Goal: Information Seeking & Learning: Understand process/instructions

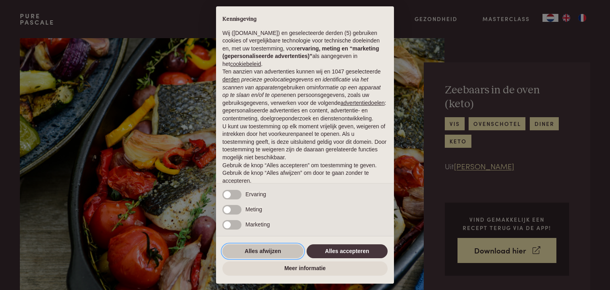
click at [270, 250] on button "Alles afwijzen" at bounding box center [262, 251] width 81 height 14
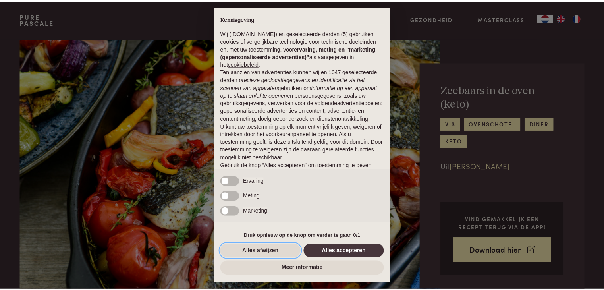
scroll to position [29, 0]
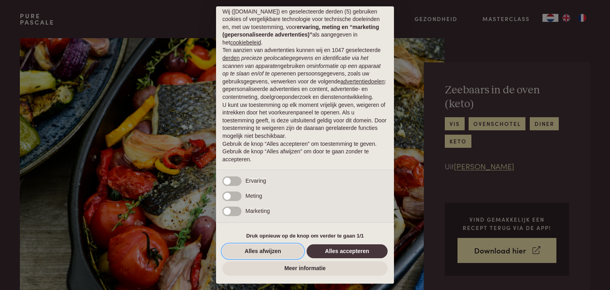
click at [262, 251] on button "Alles afwijzen" at bounding box center [262, 251] width 81 height 14
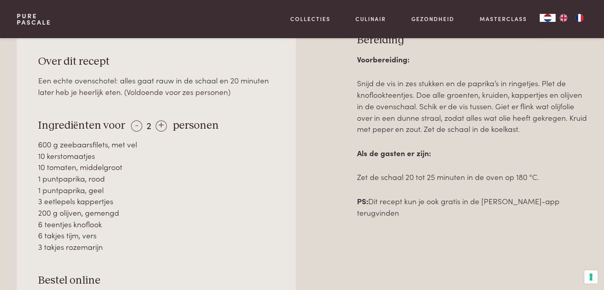
scroll to position [358, 0]
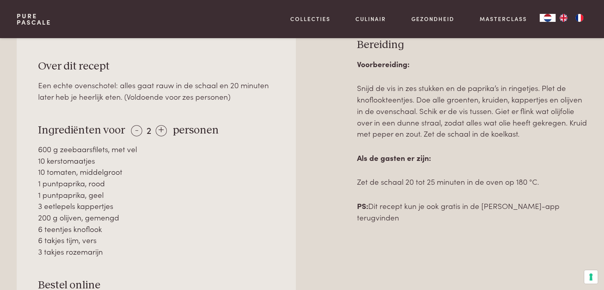
drag, startPoint x: 39, startPoint y: 146, endPoint x: 141, endPoint y: 244, distance: 141.9
click at [141, 244] on div "600 g zeebaarsfilets, met vel 10 kerstomaatjes 10 tomaten, middelgroot 1 puntpa…" at bounding box center [156, 200] width 237 height 114
drag, startPoint x: 68, startPoint y: 153, endPoint x: 167, endPoint y: 141, distance: 99.2
click at [167, 143] on div "600 g zeebaarsfilets, met vel" at bounding box center [156, 149] width 237 height 12
drag, startPoint x: 37, startPoint y: 120, endPoint x: 110, endPoint y: 248, distance: 147.5
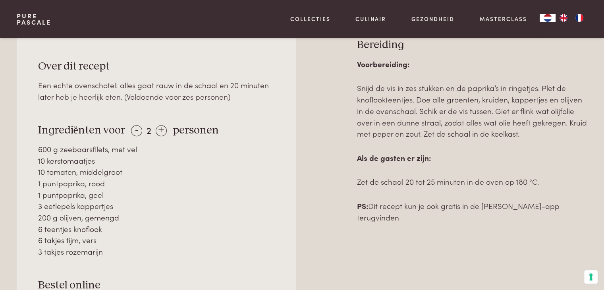
click at [110, 248] on div "Over dit recept Een echte ovenschotel: alles gaat rauw in de schaal en 20 minut…" at bounding box center [156, 195] width 279 height 315
copy div "Ingrediënten voor - 2 + personen 600 g zeebaarsfilets, met vel 10 kerstomaatjes…"
click at [396, 219] on div "Voorbereiding: Snijd de vis in zes stukken en de paprika’s in ringetjes. Plet d…" at bounding box center [472, 232] width 230 height 348
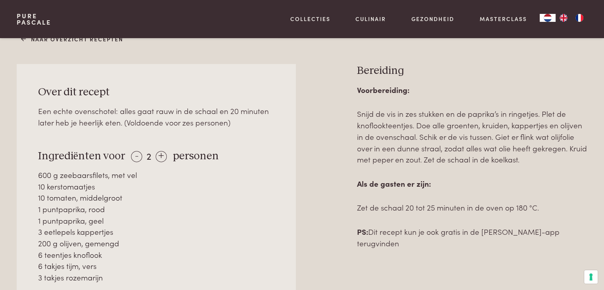
scroll to position [318, 0]
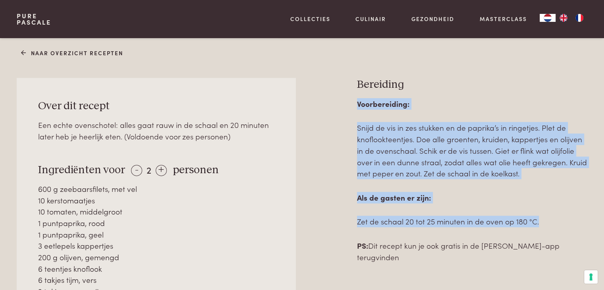
drag, startPoint x: 357, startPoint y: 97, endPoint x: 551, endPoint y: 220, distance: 229.4
click at [551, 220] on div "Voorbereiding: Snijd de vis in zes stukken en de paprika’s in ringetjes. Plet d…" at bounding box center [472, 180] width 230 height 164
copy div "Voorbereiding: Snijd de vis in zes stukken en de paprika’s in ringetjes. Plet d…"
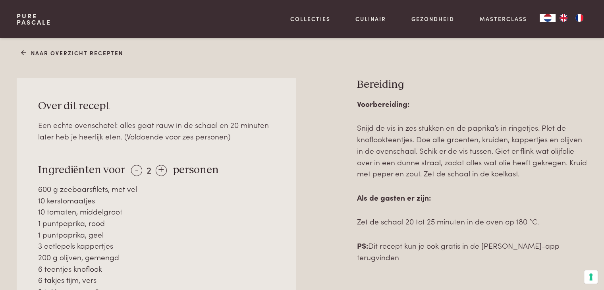
drag, startPoint x: 345, startPoint y: 169, endPoint x: 312, endPoint y: 163, distance: 33.8
click at [345, 169] on div "Over dit recept Een echte ovenschotel: alles gaat rauw in de schaal en 20 minut…" at bounding box center [302, 262] width 570 height 369
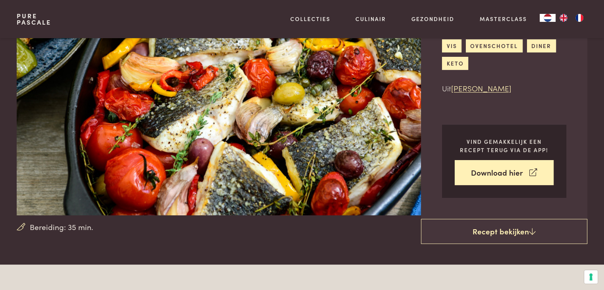
scroll to position [0, 0]
